Goal: Use online tool/utility: Utilize a website feature to perform a specific function

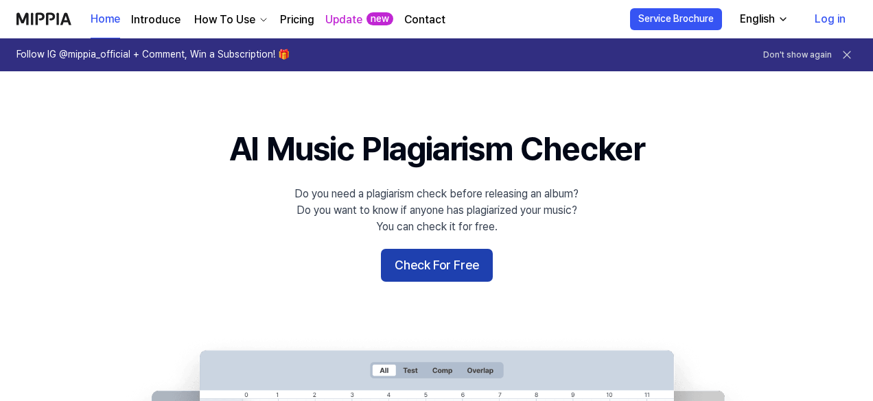
click at [445, 264] on button "Check For Free" at bounding box center [437, 265] width 112 height 33
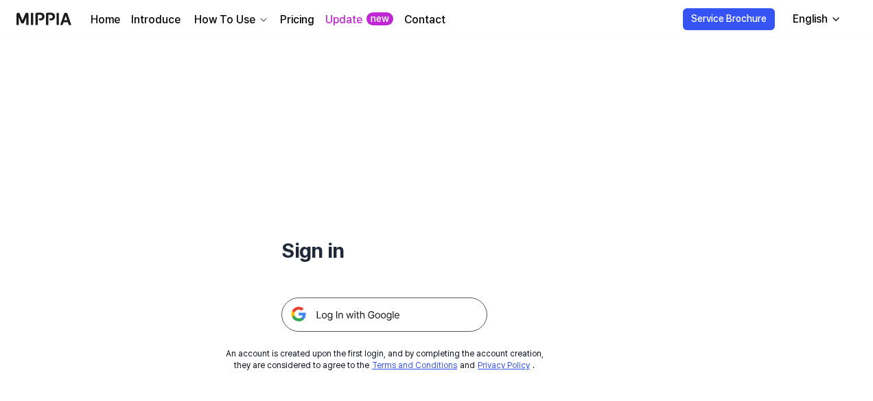
click at [341, 314] on img at bounding box center [384, 315] width 206 height 34
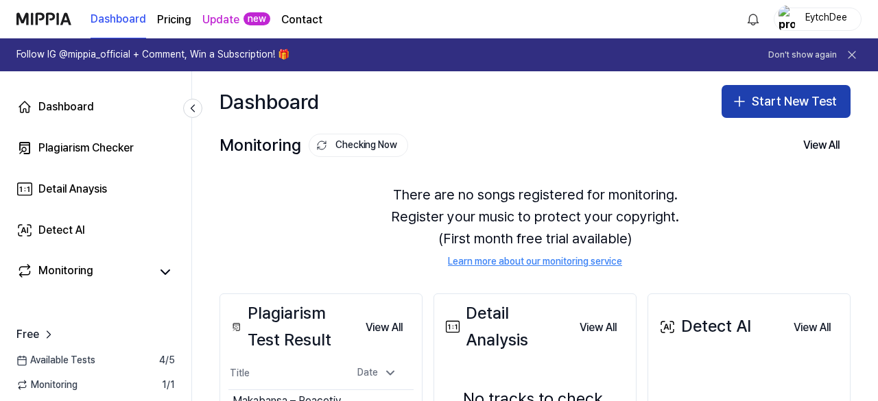
click at [792, 108] on button "Start New Test" at bounding box center [786, 101] width 129 height 33
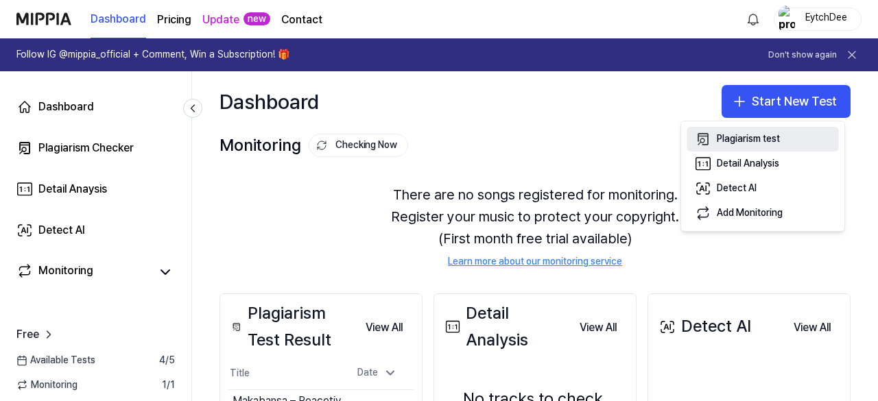
click at [764, 136] on div "Plagiarism test" at bounding box center [748, 139] width 63 height 14
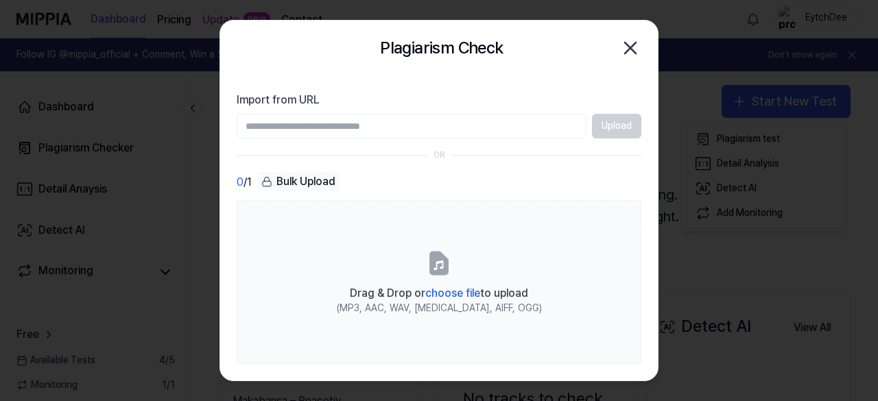
click at [450, 128] on input "Import from URL" at bounding box center [412, 126] width 350 height 25
click at [611, 123] on div "Upload" at bounding box center [439, 126] width 405 height 25
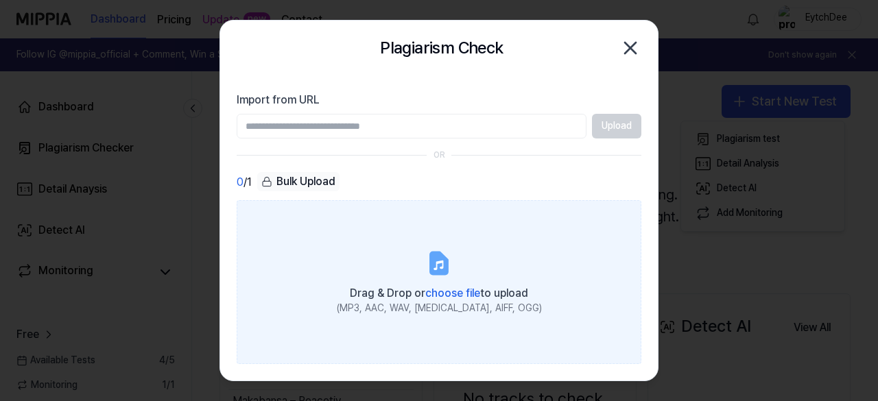
click at [439, 294] on span "choose file" at bounding box center [452, 293] width 55 height 13
click at [0, 0] on input "Drag & Drop or choose file to upload (MP3, AAC, WAV, FLAC, AIFF, OGG)" at bounding box center [0, 0] width 0 height 0
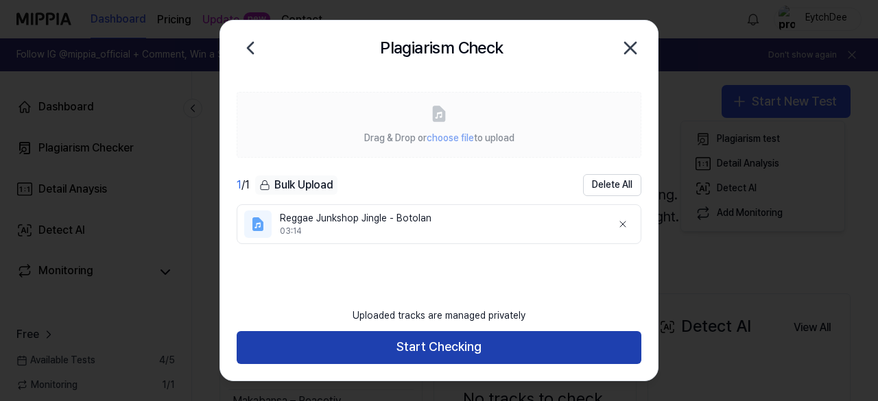
click at [431, 353] on button "Start Checking" at bounding box center [439, 347] width 405 height 33
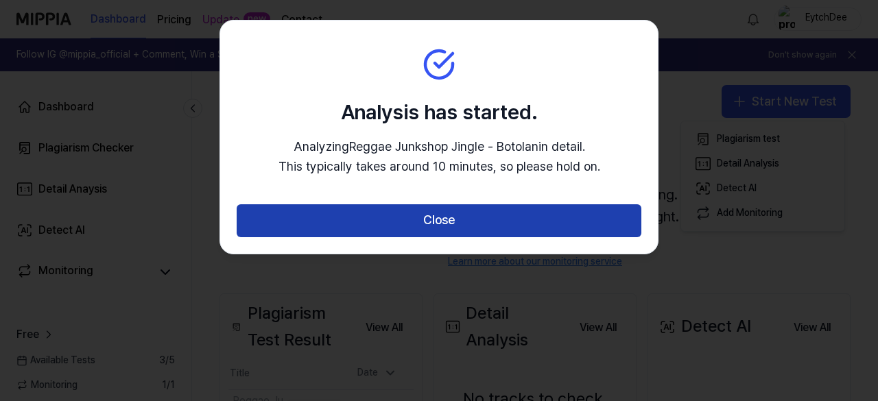
click at [441, 215] on button "Close" at bounding box center [439, 220] width 405 height 33
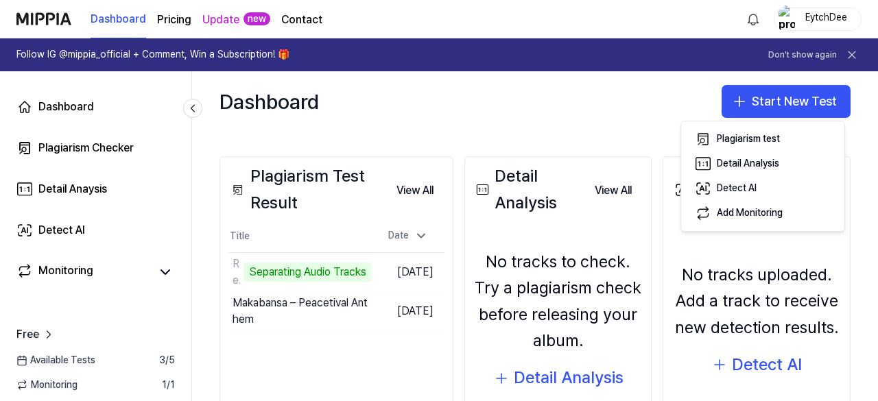
scroll to position [206, 0]
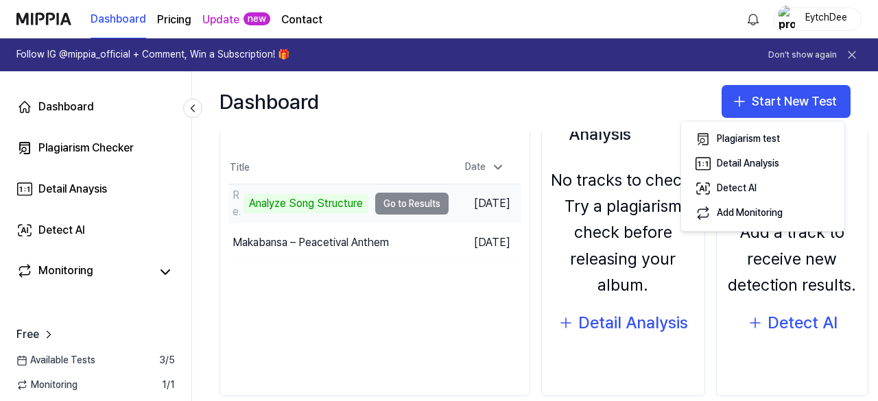
click at [423, 204] on td "Reggae Junkshop Jingle - Botolan Analyze Song Structure Go to Results" at bounding box center [339, 204] width 220 height 38
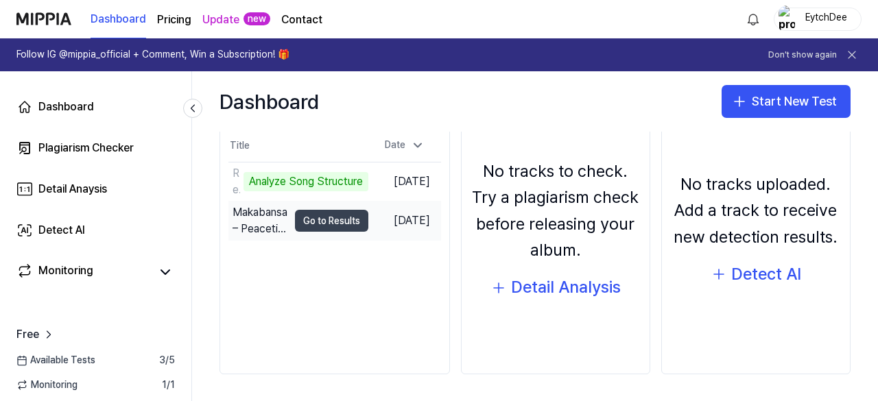
scroll to position [159, 0]
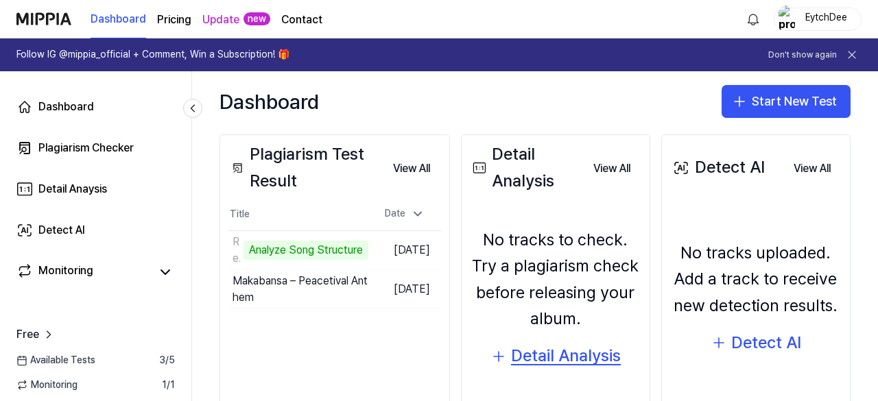
click at [565, 358] on div "Detail Analysis" at bounding box center [566, 356] width 110 height 26
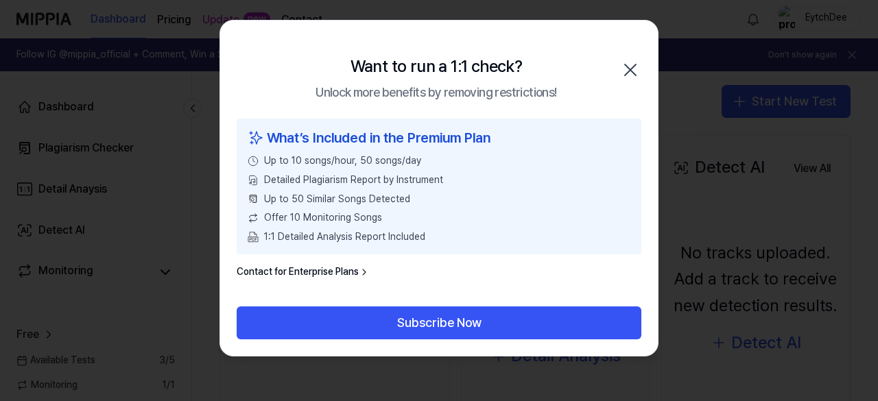
click at [635, 68] on icon "button" at bounding box center [631, 70] width 22 height 22
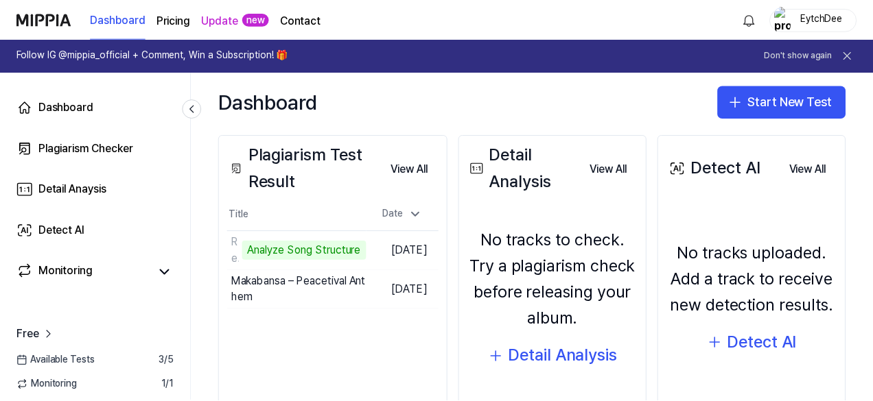
scroll to position [228, 0]
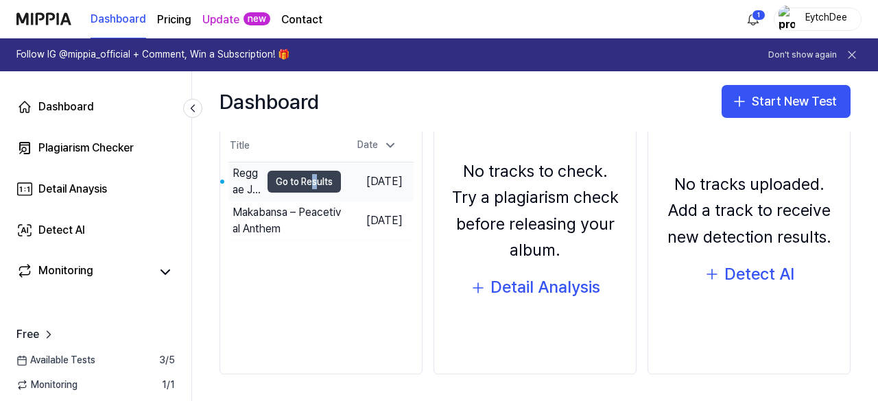
click at [283, 181] on button "Go to Results" at bounding box center [304, 182] width 73 height 22
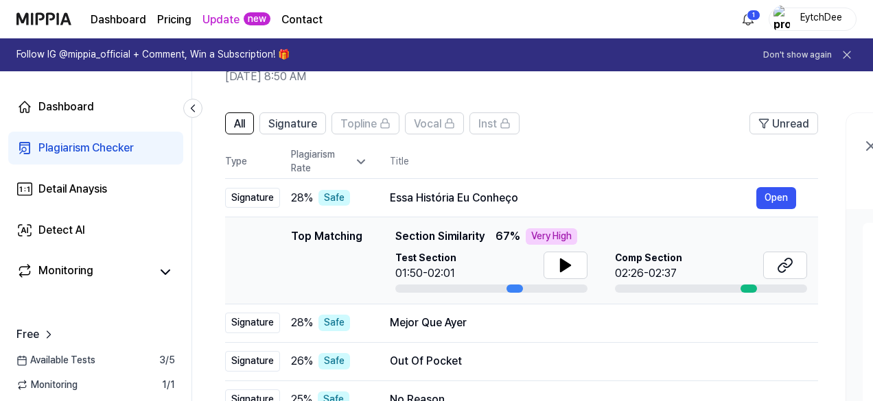
scroll to position [137, 0]
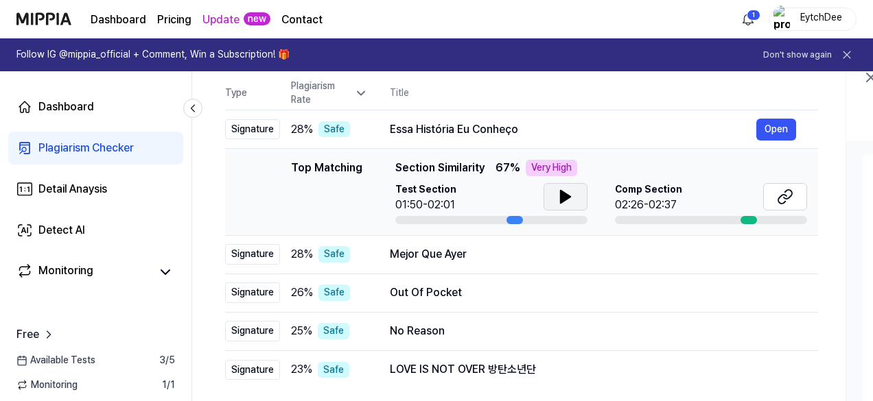
click at [563, 198] on icon at bounding box center [566, 197] width 10 height 12
click at [563, 198] on icon at bounding box center [562, 196] width 3 height 11
click at [773, 198] on button at bounding box center [785, 196] width 44 height 27
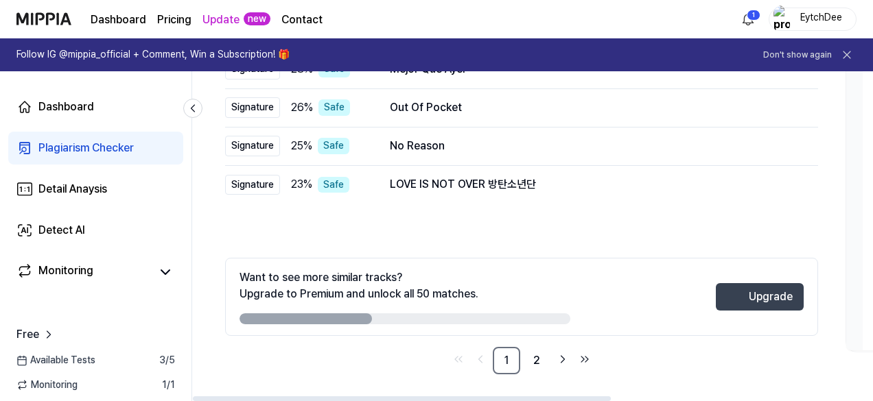
scroll to position [117, 0]
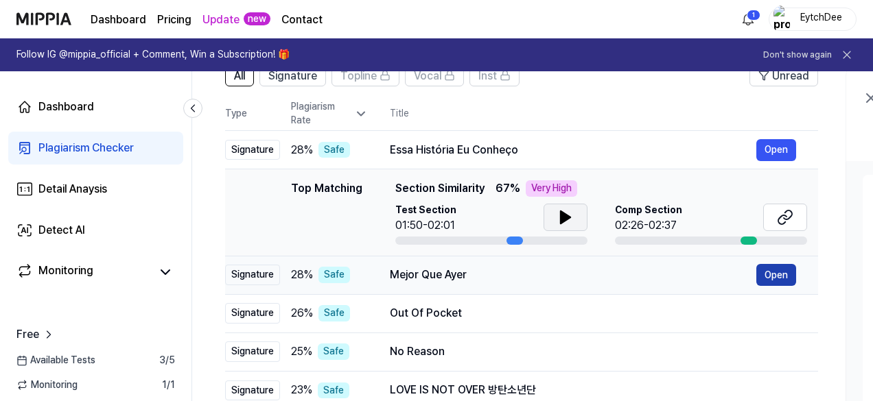
click at [769, 277] on button "Open" at bounding box center [776, 275] width 40 height 22
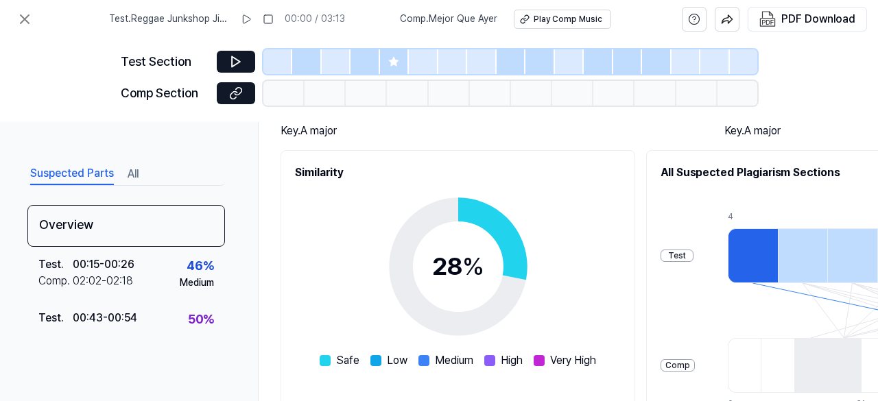
scroll to position [69, 0]
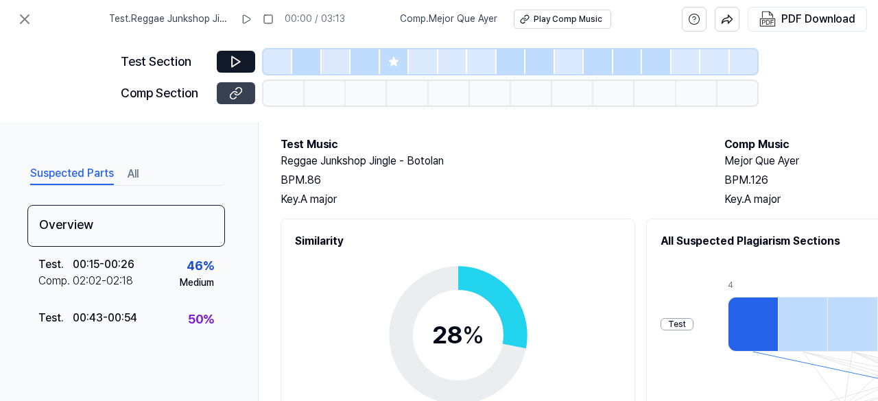
click at [238, 91] on icon at bounding box center [236, 93] width 14 height 14
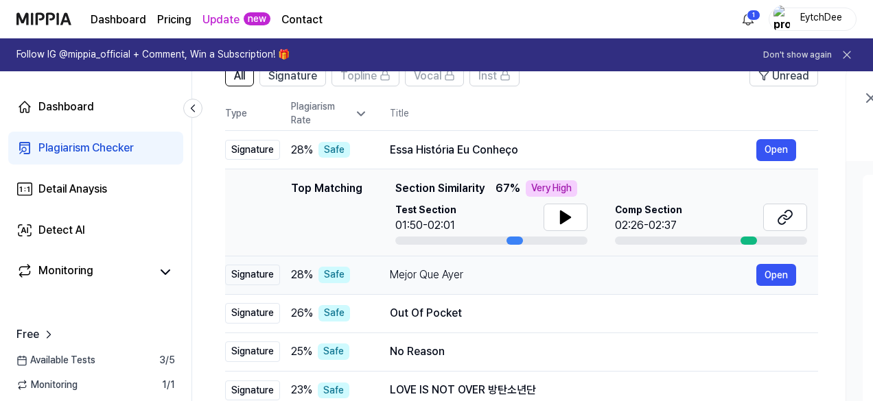
scroll to position [185, 0]
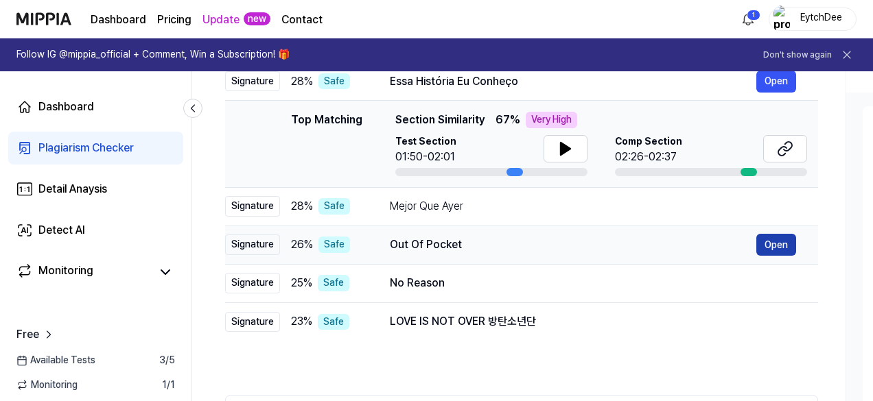
click at [774, 244] on button "Open" at bounding box center [776, 245] width 40 height 22
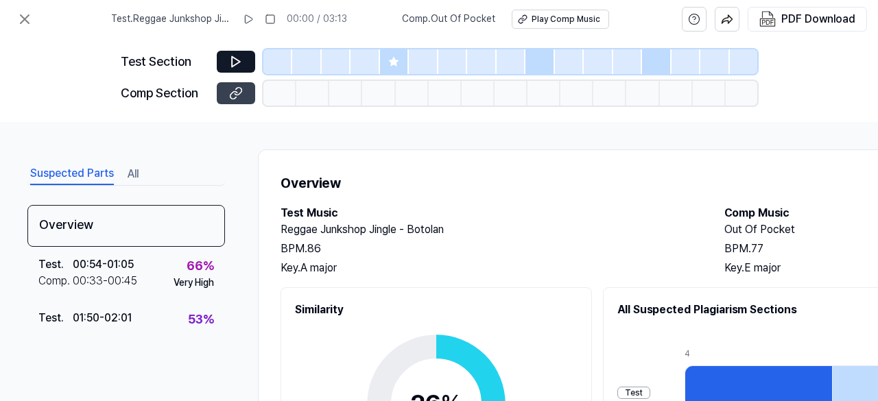
click at [232, 91] on icon at bounding box center [236, 93] width 14 height 14
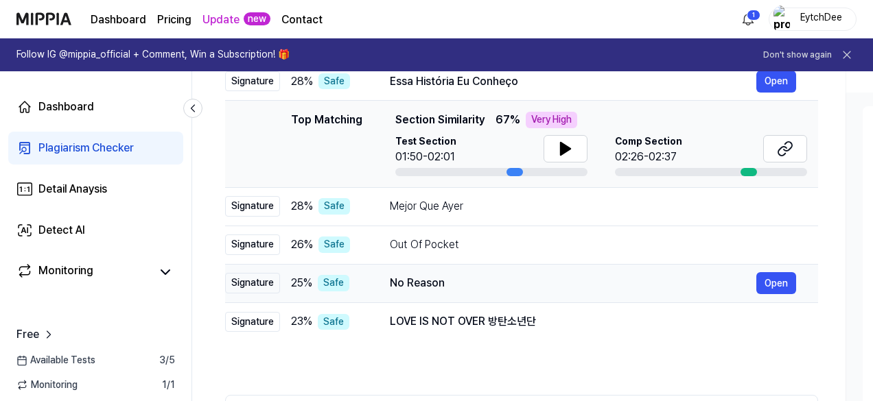
scroll to position [323, 0]
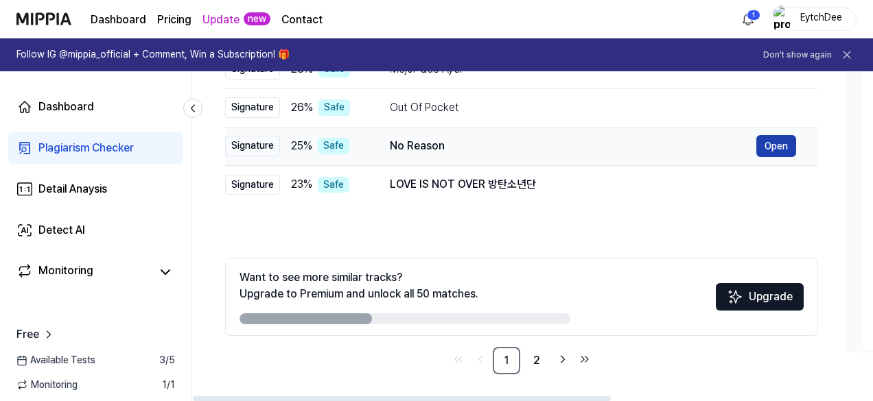
click at [777, 145] on button "Open" at bounding box center [776, 146] width 40 height 22
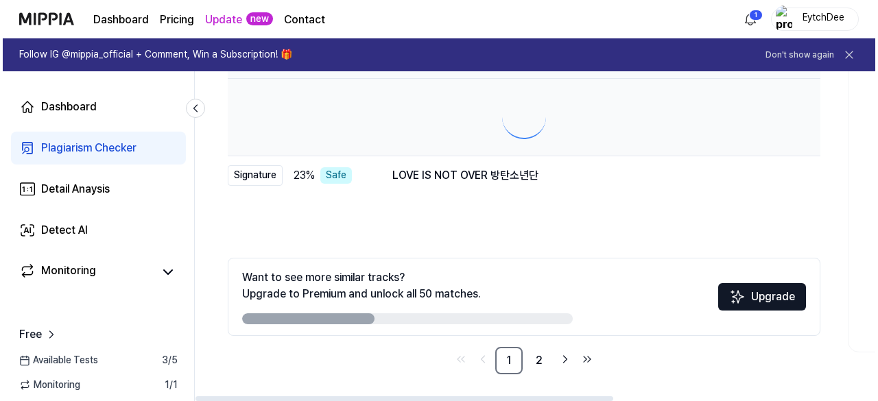
scroll to position [0, 0]
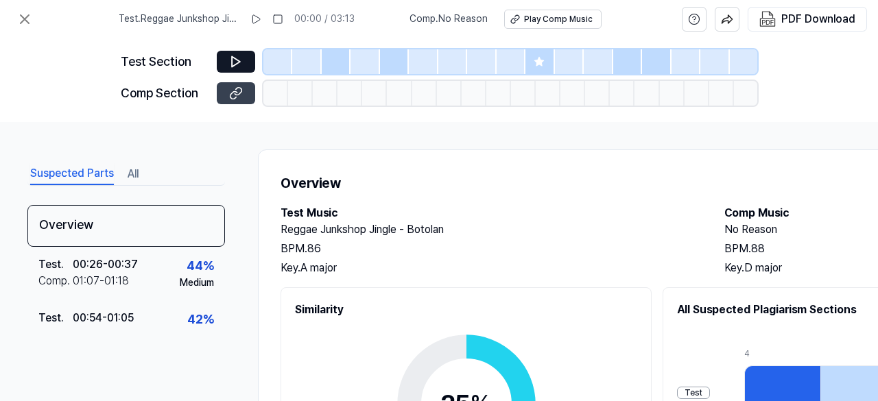
click at [233, 94] on icon at bounding box center [236, 93] width 14 height 14
click at [873, 166] on div "Suspected Parts All Overview Test . 00:26 - 00:37 Comp . 01:07 - 01:18 44 % Med…" at bounding box center [439, 261] width 878 height 279
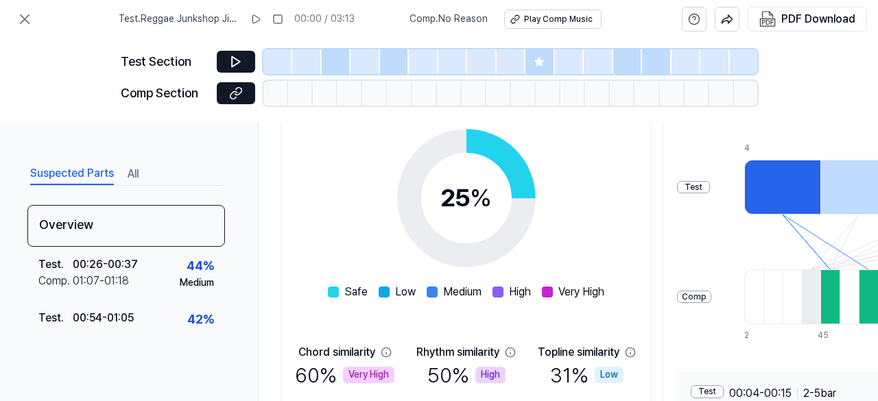
scroll to position [330, 0]
